Goal: Information Seeking & Learning: Learn about a topic

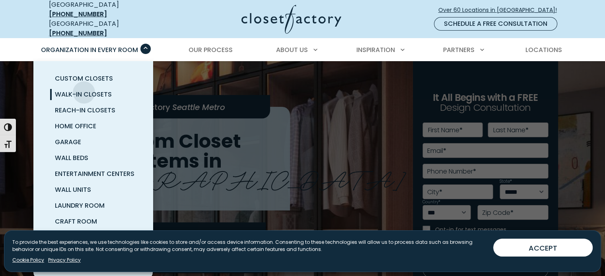
click at [84, 90] on span "Walk-In Closets" at bounding box center [83, 94] width 57 height 9
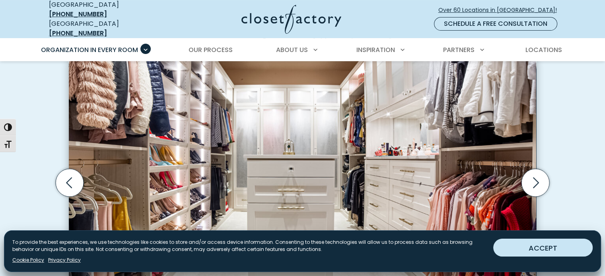
click at [532, 249] on button "ACCEPT" at bounding box center [542, 248] width 99 height 18
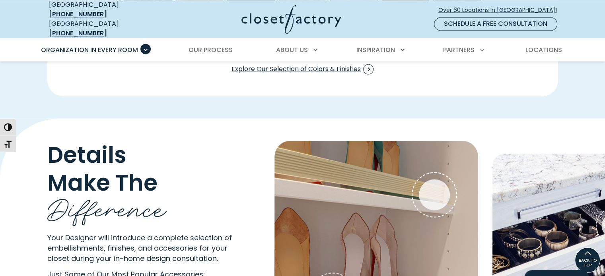
scroll to position [1272, 0]
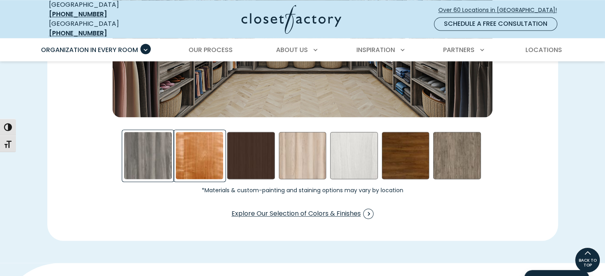
click at [208, 156] on div "Cherry - Stained Swatch" at bounding box center [200, 156] width 48 height 48
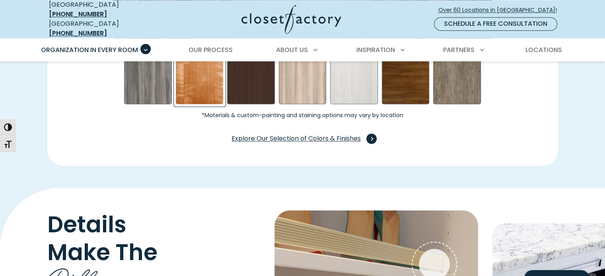
scroll to position [1352, 0]
